Goal: Transaction & Acquisition: Purchase product/service

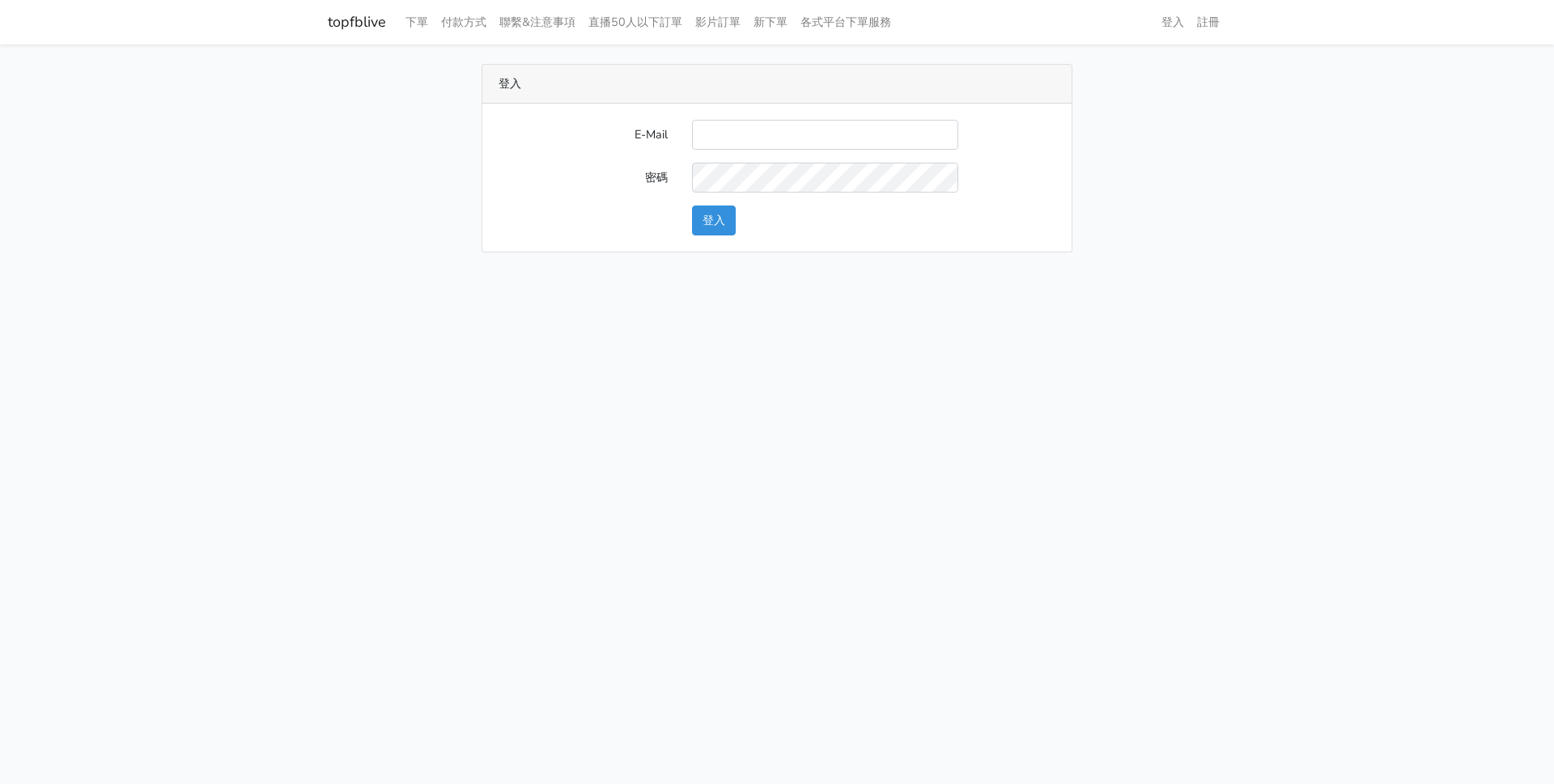
click at [825, 146] on input "E-Mail" at bounding box center [824, 134] width 266 height 30
type input "a0935978391@gmail.com"
click at [692, 205] on button "登入" at bounding box center [713, 220] width 44 height 30
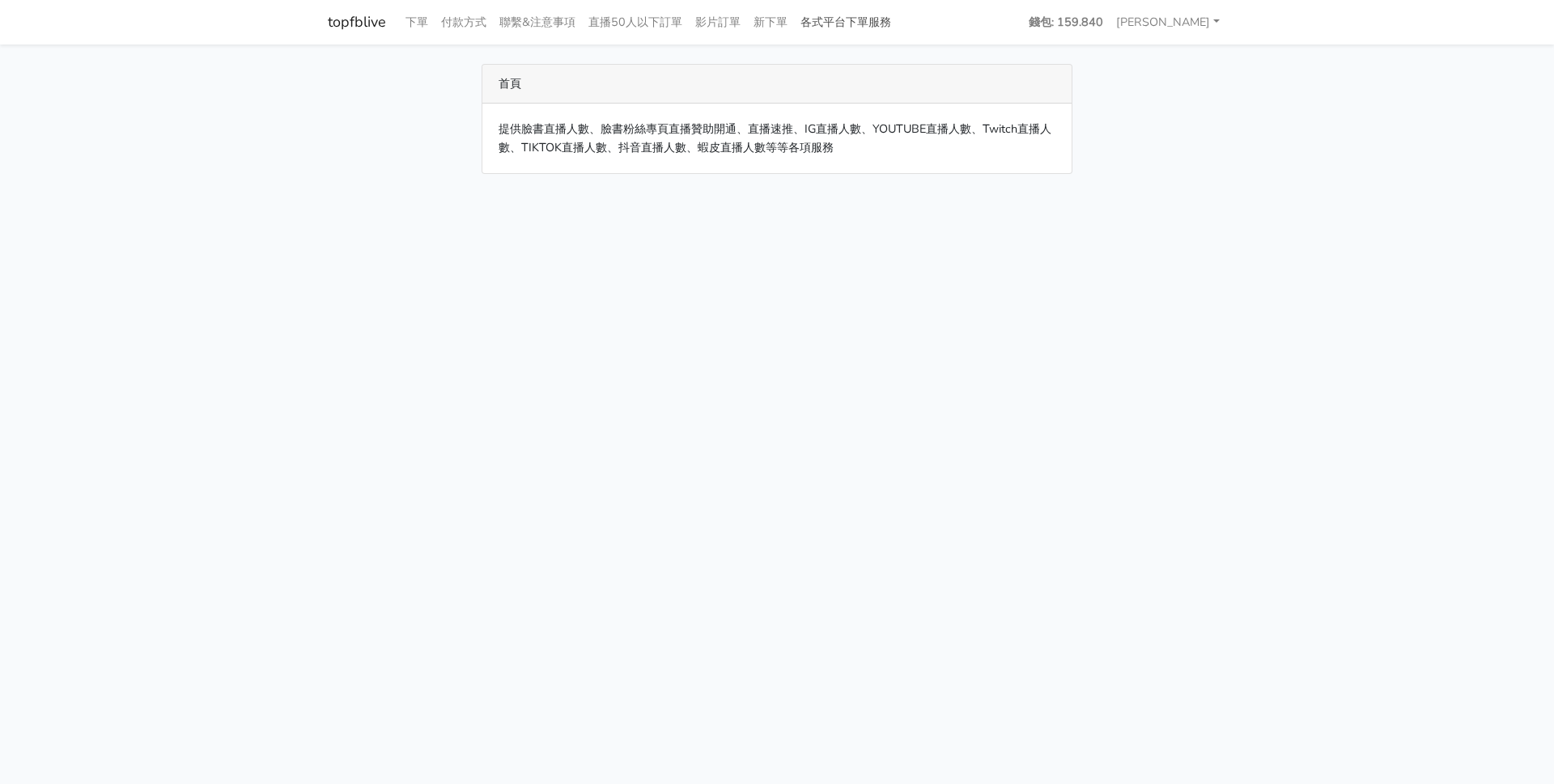
click at [882, 23] on link "各式平台下單服務" at bounding box center [846, 22] width 104 height 31
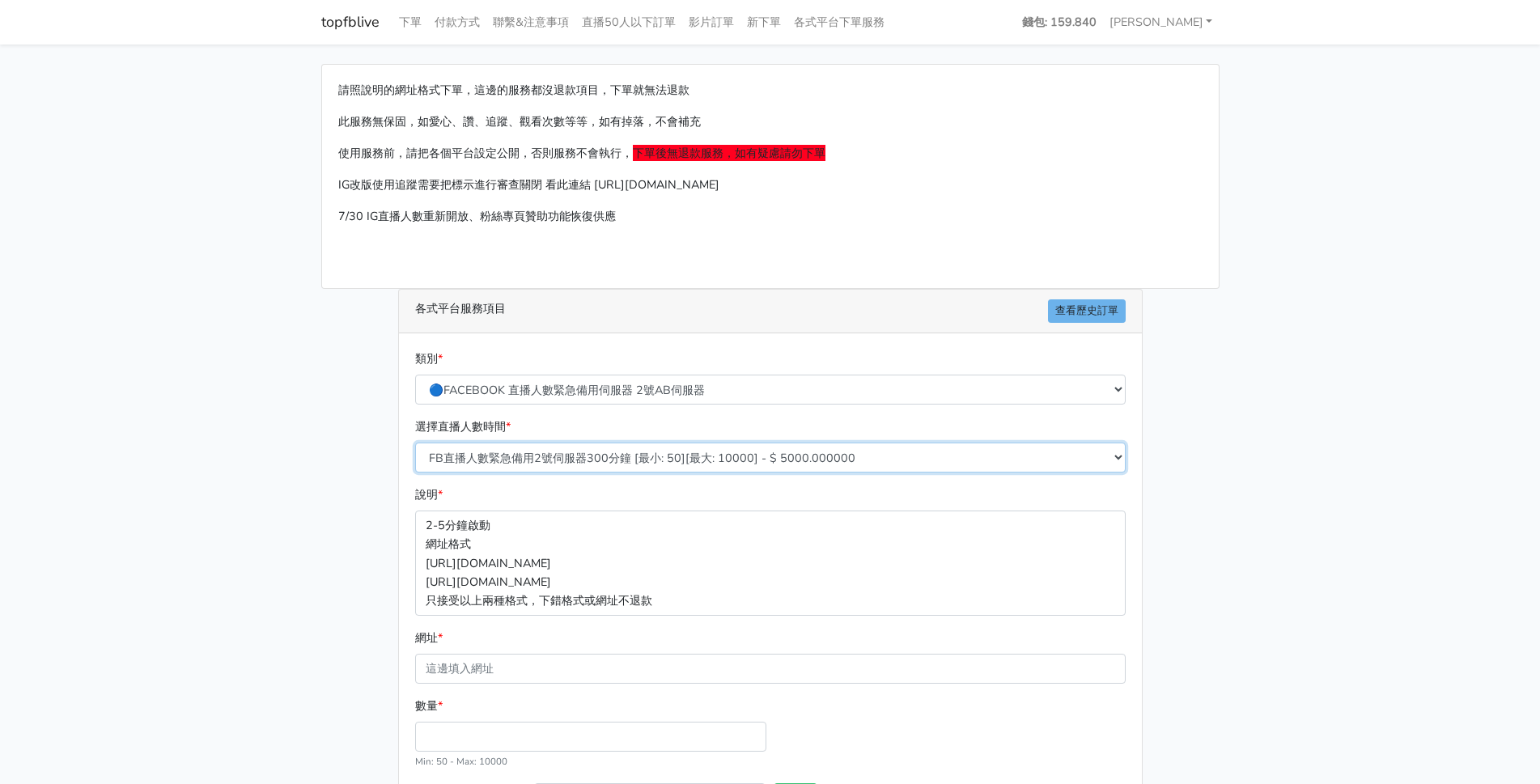
click at [645, 459] on select "FB直播人數緊急備用2號伺服器300分鐘 [最小: 50][最大: 10000] - $ 5000.000000 FB直播人數緊急備用2號伺服器60分鐘 [最…" at bounding box center [771, 458] width 711 height 30
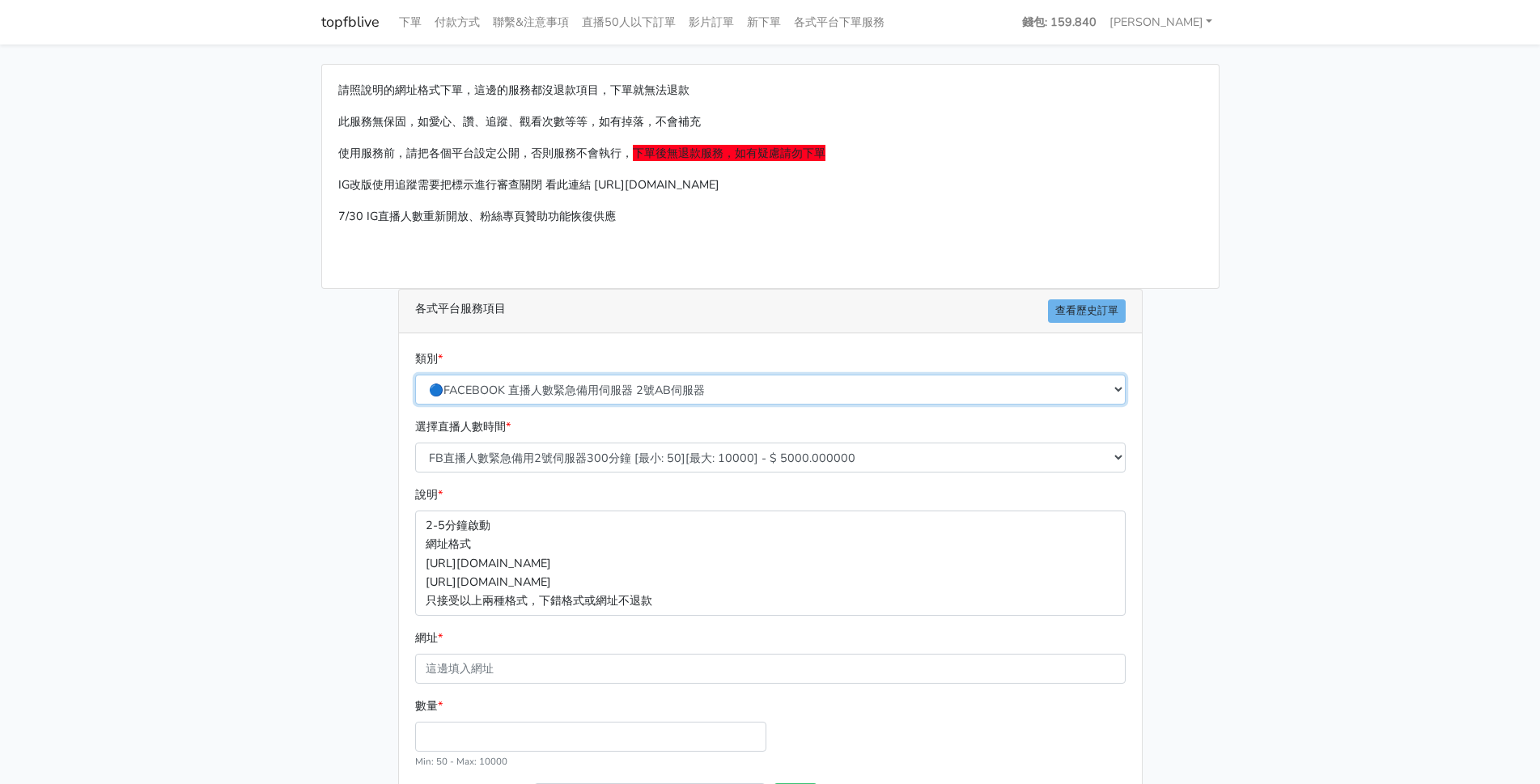
click at [633, 377] on select "🔵FACEBOOK 直播人數緊急備用伺服器 2號AB伺服器 🔵FACEBOOK 網軍專用貼文留言 安全保密 🔵9/30 FACEBOOK 直播人數緩慢進場緩慢…" at bounding box center [771, 389] width 711 height 30
click at [633, 385] on select "🔵FACEBOOK 直播人數緊急備用伺服器 2號AB伺服器 🔵FACEBOOK 網軍專用貼文留言 安全保密 🔵9/30 FACEBOOK 直播人數緩慢進場緩慢…" at bounding box center [771, 389] width 711 height 30
select select "🔵9/30 FACEBOOK 直播人數緩慢進場緩慢退場 台灣獨家"
click at [416, 374] on select "🔵FACEBOOK 直播人數緊急備用伺服器 2號AB伺服器 🔵FACEBOOK 網軍專用貼文留言 安全保密 🔵9/30 FACEBOOK 直播人數緩慢進場緩慢…" at bounding box center [771, 389] width 711 height 30
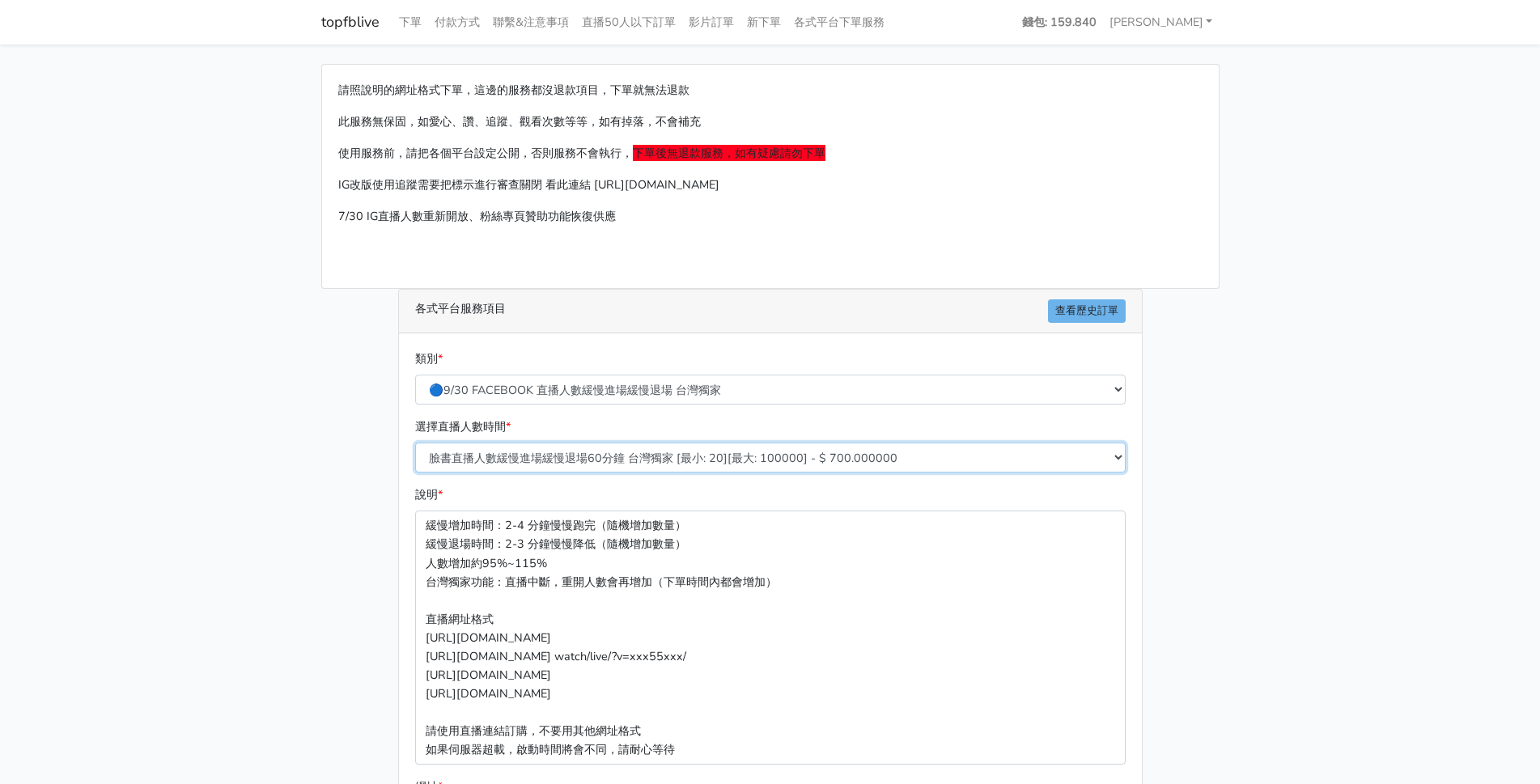
drag, startPoint x: 624, startPoint y: 472, endPoint x: 611, endPoint y: 466, distance: 14.3
click at [623, 472] on select "臉書直播人數緩慢進場緩慢退場60分鐘 台灣獨家 [最小: 20][最大: 100000] - $ 700.000000 臉書直播人數緩慢進場緩慢退場120分鐘…" at bounding box center [771, 458] width 711 height 30
click at [633, 462] on select "臉書直播人數緩慢進場緩慢退場60分鐘 台灣獨家 [最小: 20][最大: 100000] - $ 700.000000 臉書直播人數緩慢進場緩慢退場120分鐘…" at bounding box center [771, 458] width 711 height 30
select select "556"
click at [416, 443] on select "臉書直播人數緩慢進場緩慢退場60分鐘 台灣獨家 [最小: 20][最大: 100000] - $ 700.000000 臉書直播人數緩慢進場緩慢退場120分鐘…" at bounding box center [771, 458] width 711 height 30
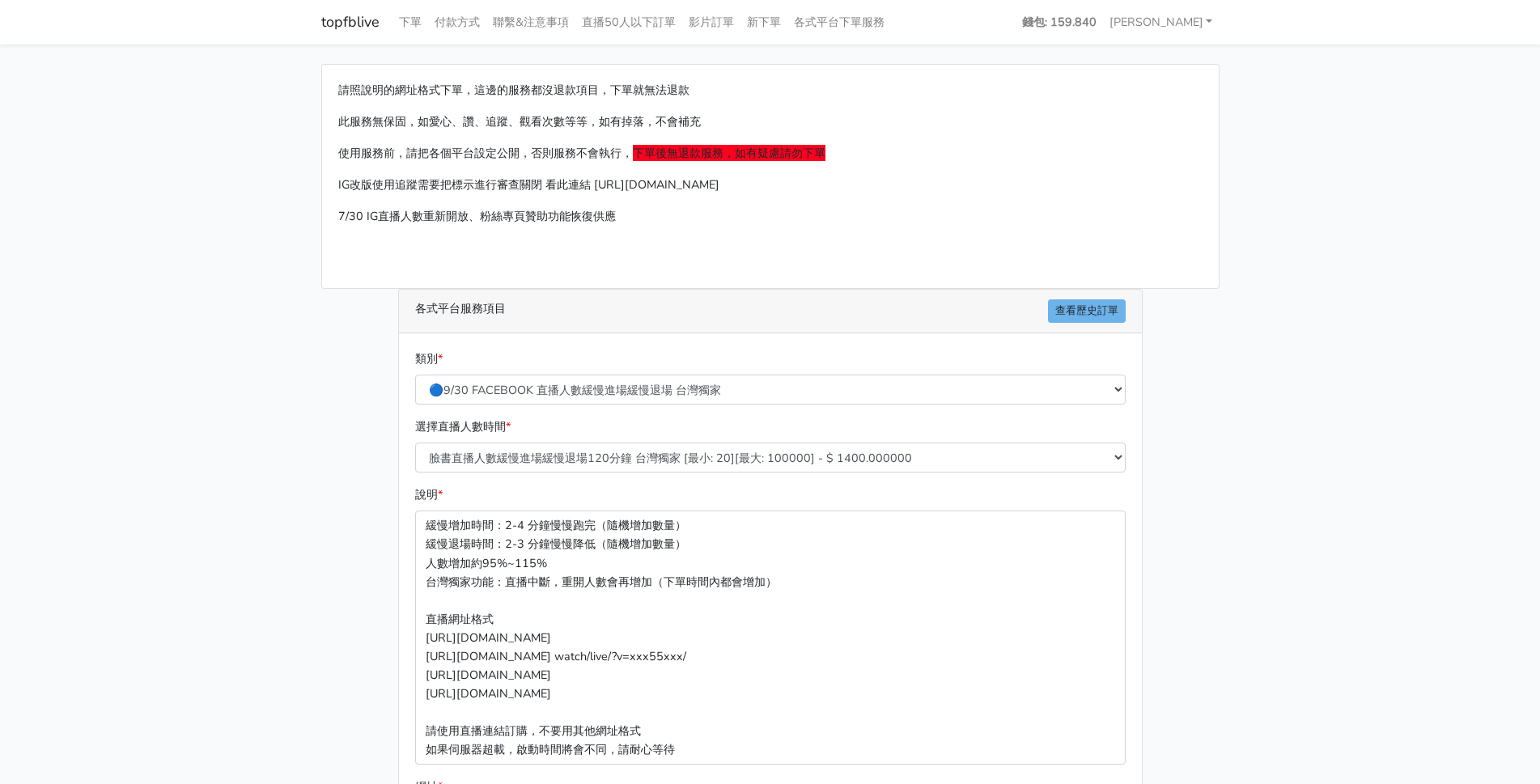
click at [1255, 523] on main "請照說明的網址格式下單，這邊的服務都沒退款項目，下單就無法退款 此服務無保固，如愛心、讚、追蹤、觀看次數等等，如有掉落，不會補充 使用服務前，請把各個平台設定…" at bounding box center [770, 555] width 1540 height 1021
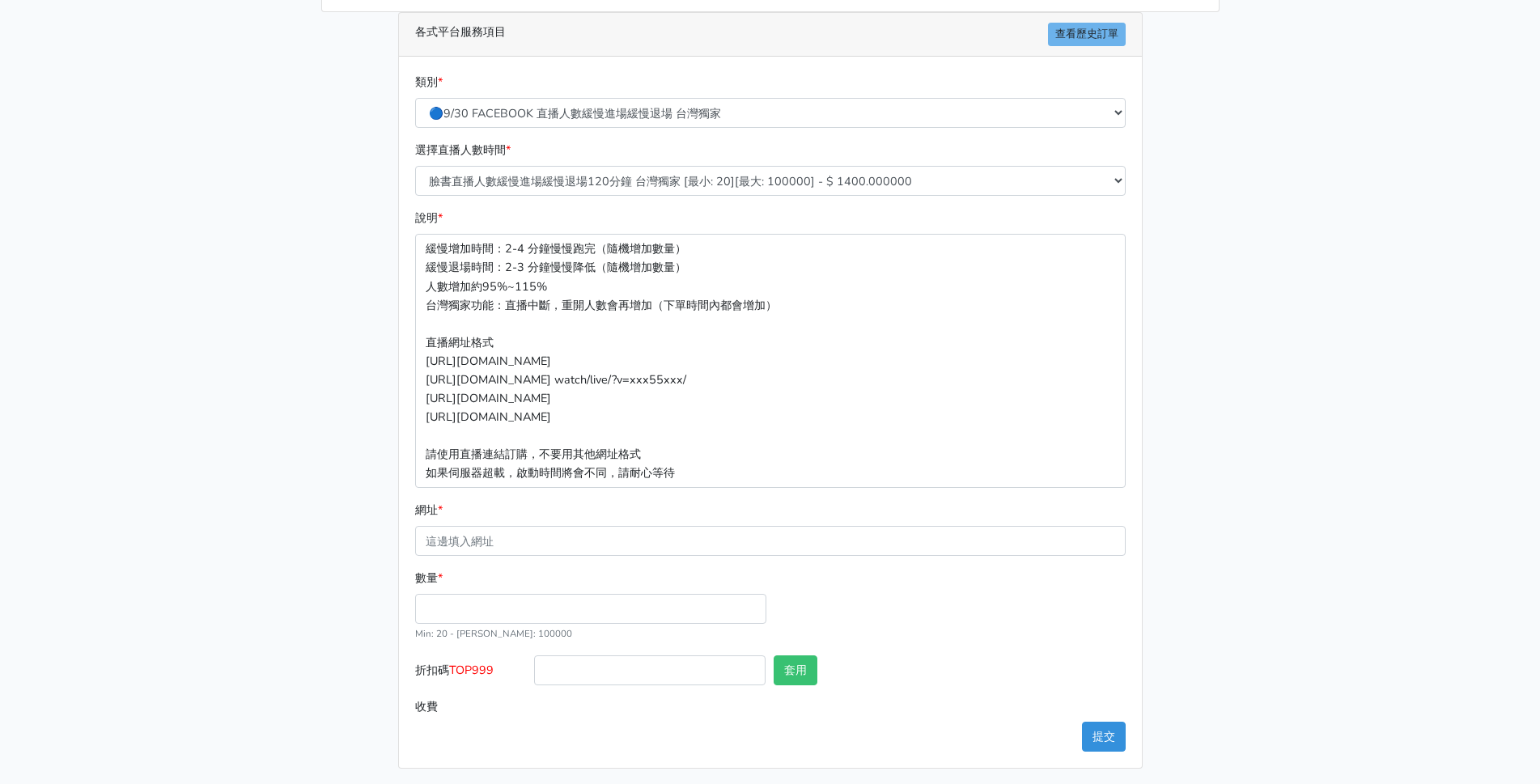
scroll to position [281, 0]
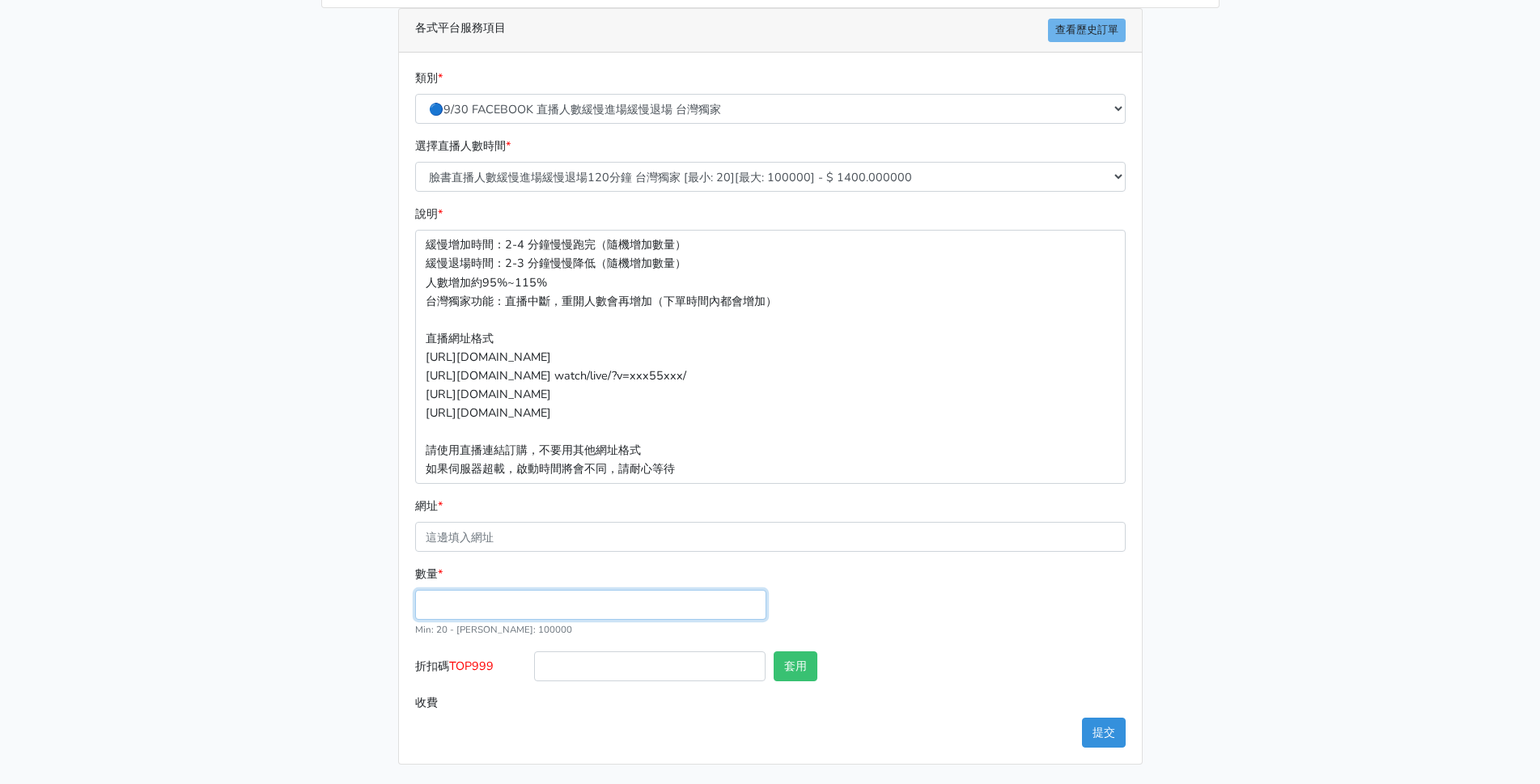
click at [458, 604] on input "數量 *" at bounding box center [591, 605] width 351 height 30
type input "60"
type input "84.000"
drag, startPoint x: 504, startPoint y: 668, endPoint x: 454, endPoint y: 672, distance: 50.2
click at [454, 672] on label "折扣碼 TOP999" at bounding box center [471, 669] width 120 height 36
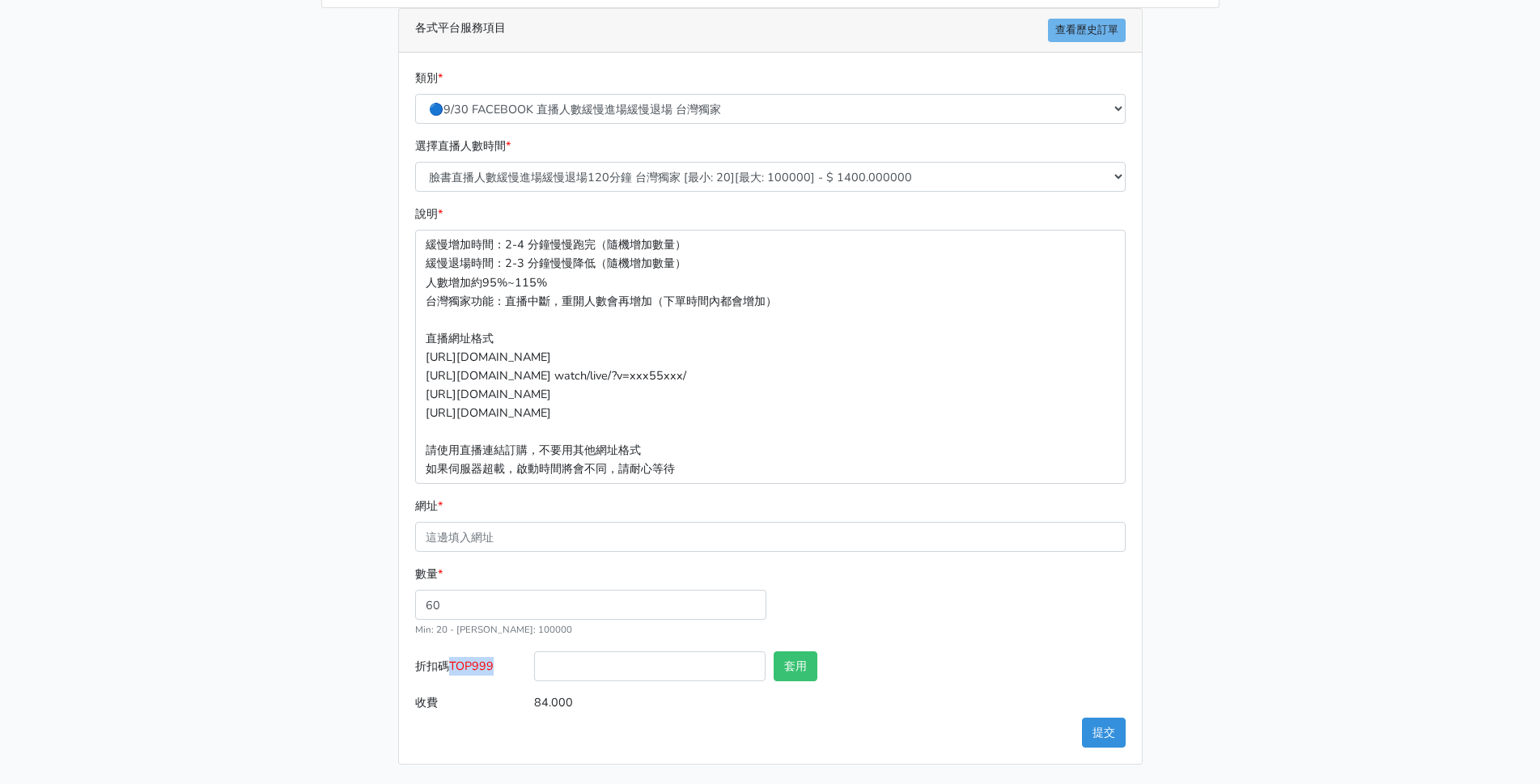
copy span "TOP999"
click at [598, 674] on input "折扣碼 TOP999" at bounding box center [650, 666] width 232 height 30
paste input "TOP999"
type input "TOP999"
click at [946, 691] on input "84.000" at bounding box center [829, 702] width 591 height 30
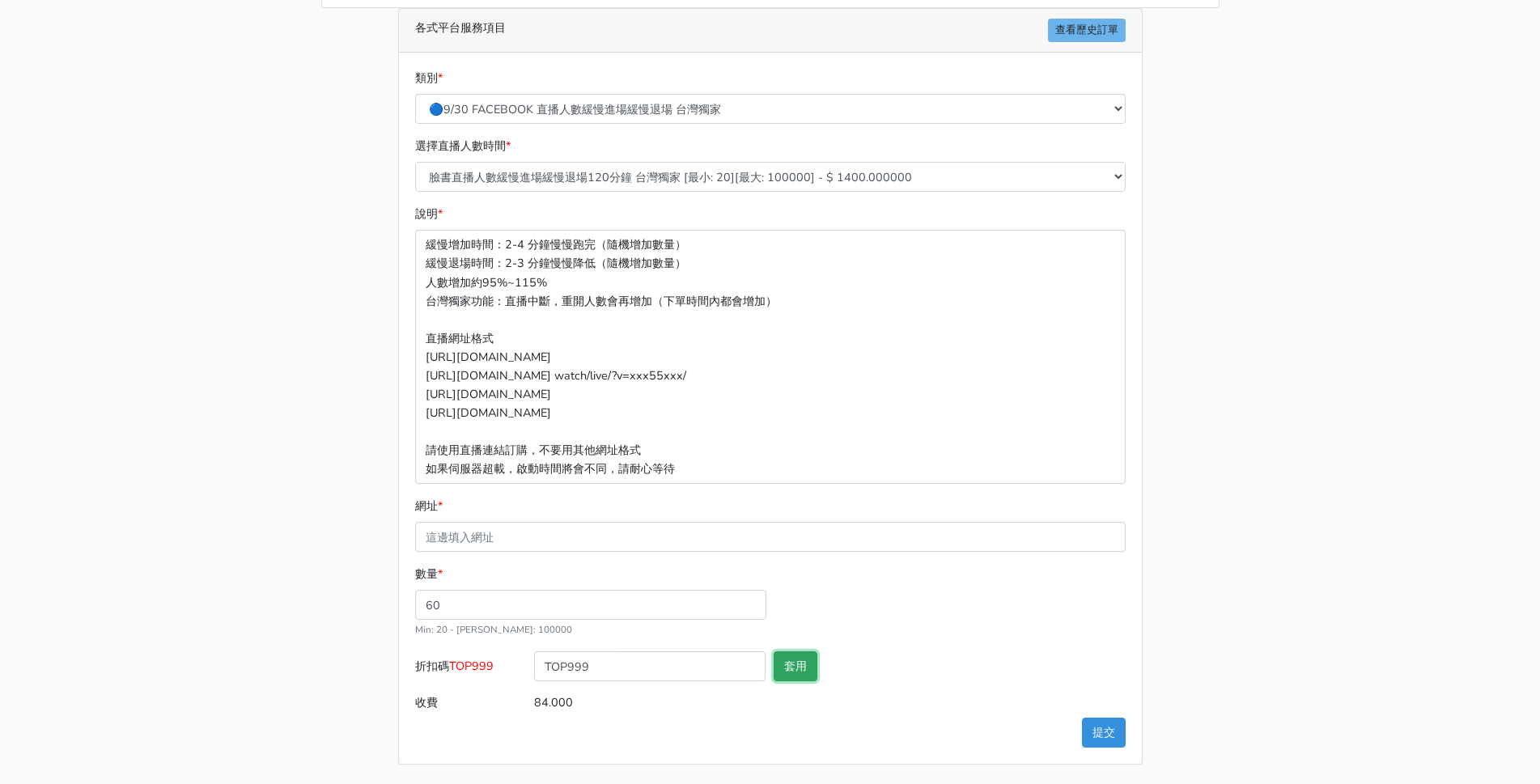
click at [803, 669] on button "套用" at bounding box center [795, 666] width 44 height 30
type input "套用失敗"
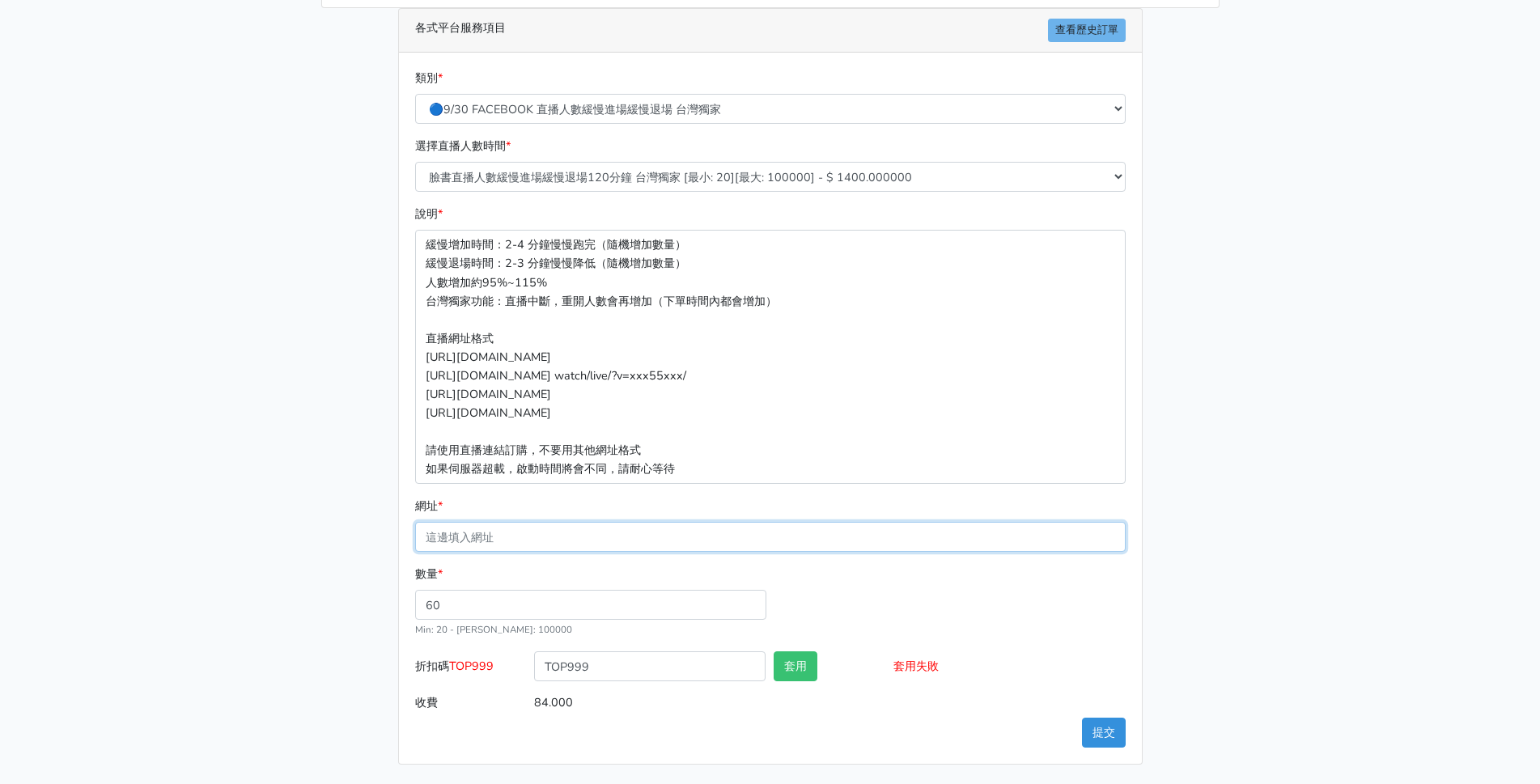
click at [612, 537] on input "網址 *" at bounding box center [771, 537] width 711 height 30
click at [484, 538] on input "網址 *" at bounding box center [771, 537] width 711 height 30
paste input "https://www.facebook.com/minliujennysilk/videos/722254614175906"
type input "https://www.facebook.com/minliujennysilk/videos/722254614175906"
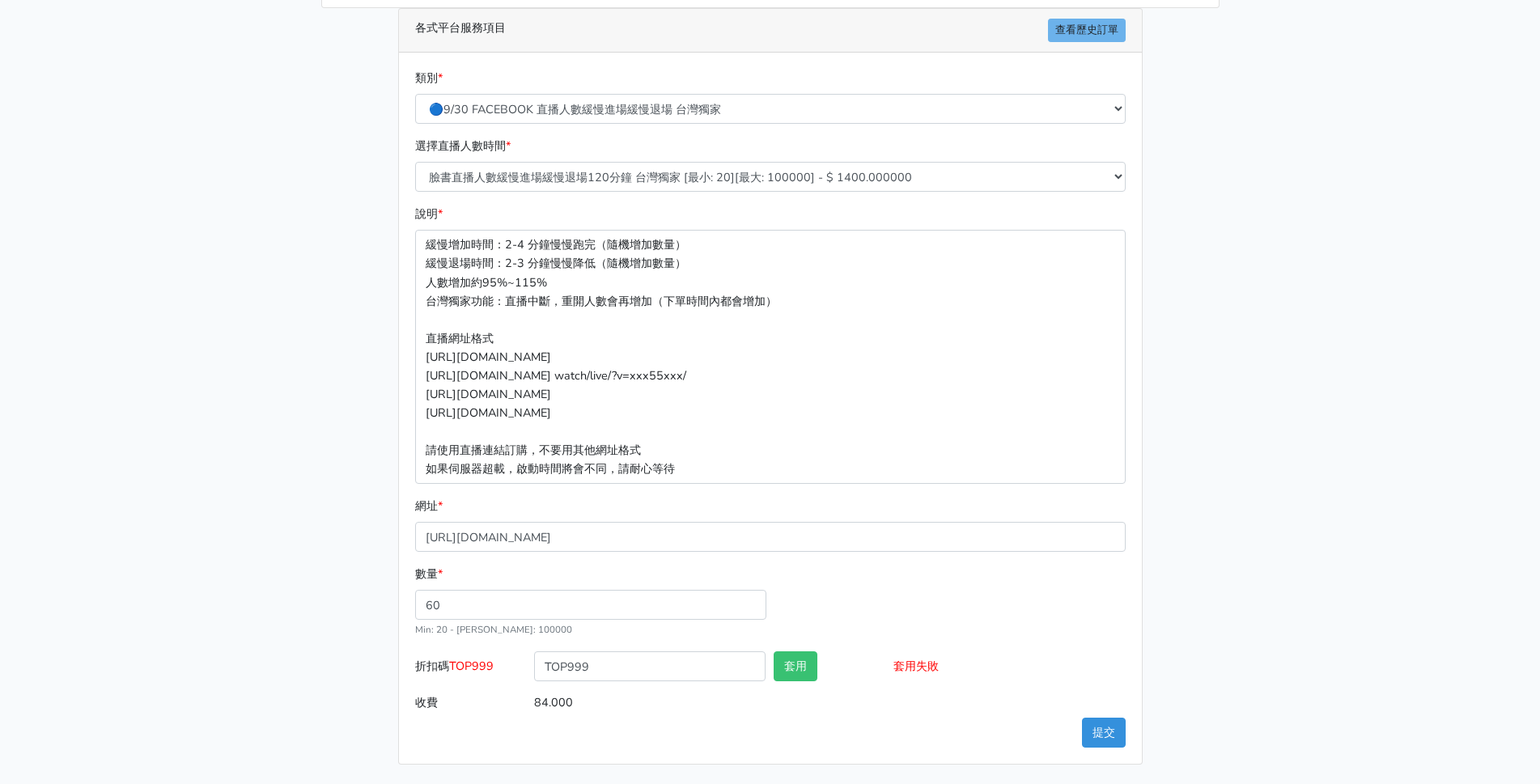
click at [1176, 458] on div "請照說明的網址格式下單，這邊的服務都沒退款項目，下單就無法退款 此服務無保固，如愛心、讚、追蹤、觀看次數等等，如有掉落，不會補充 使用服務前，請把各個平台設定…" at bounding box center [770, 274] width 923 height 982
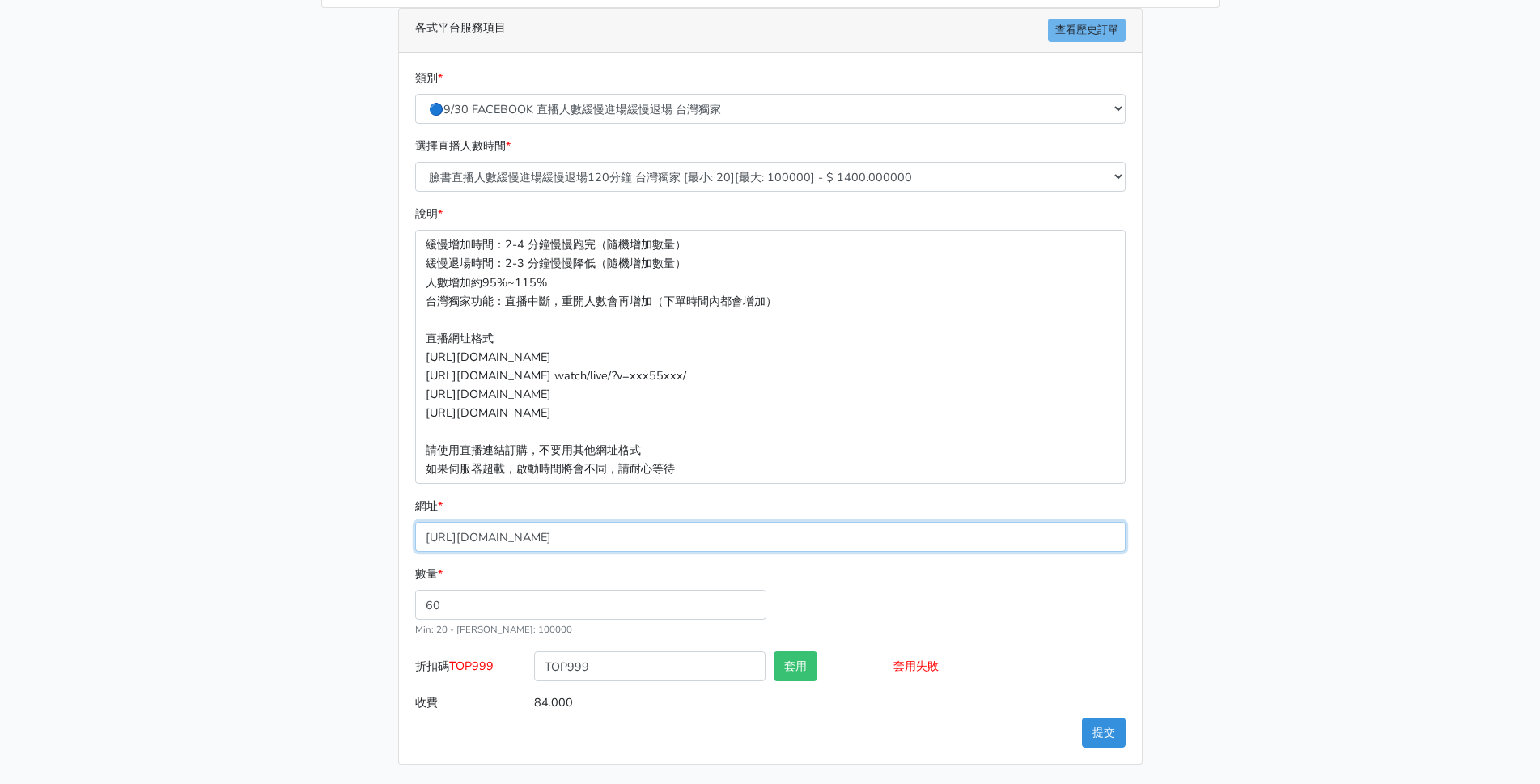
drag, startPoint x: 890, startPoint y: 532, endPoint x: 352, endPoint y: 486, distance: 540.0
click at [352, 486] on div "請照說明的網址格式下單，這邊的服務都沒退款項目，下單就無法退款 此服務無保固，如愛心、讚、追蹤、觀看次數等等，如有掉落，不會補充 使用服務前，請把各個平台設定…" at bounding box center [770, 274] width 923 height 982
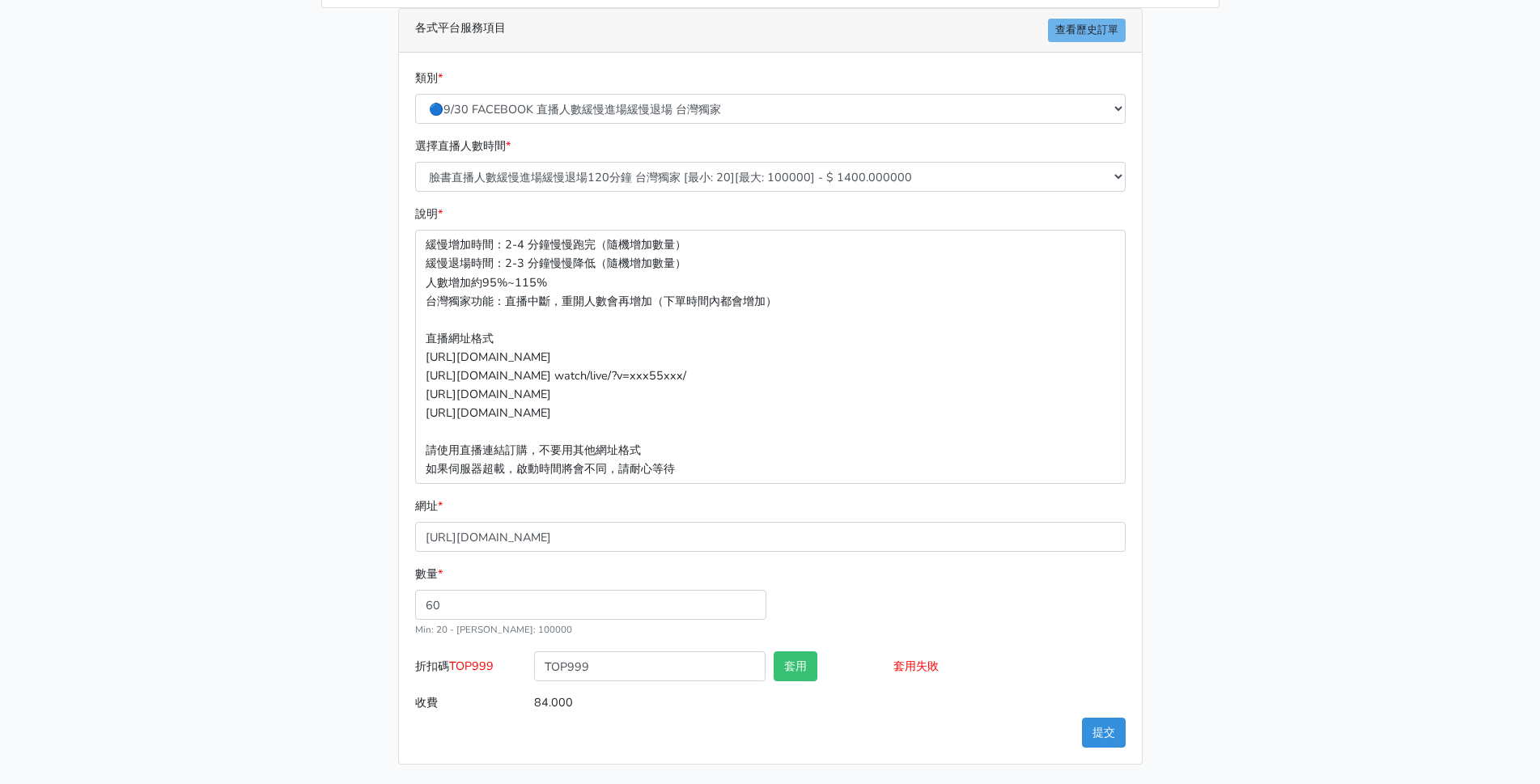
drag, startPoint x: 1321, startPoint y: 461, endPoint x: 1316, endPoint y: 505, distance: 44.3
click at [1323, 481] on main "請照說明的網址格式下單，這邊的服務都沒退款項目，下單就無法退款 此服務無保固，如愛心、讚、追蹤、觀看次數等等，如有掉落，不會補充 使用服務前，請把各個平台設定…" at bounding box center [770, 274] width 1540 height 1021
click at [1313, 515] on main "請照說明的網址格式下單，這邊的服務都沒退款項目，下單就無法退款 此服務無保固，如愛心、讚、追蹤、觀看次數等等，如有掉落，不會補充 使用服務前，請把各個平台設定…" at bounding box center [770, 274] width 1540 height 1021
click at [1107, 733] on button "提交" at bounding box center [1103, 733] width 44 height 30
